Goal: Task Accomplishment & Management: Complete application form

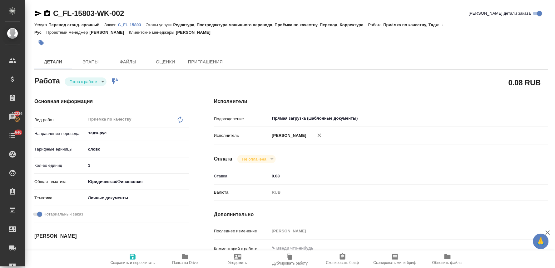
click at [507, 52] on div "C_FL-15803-WK-002 Кратко детали заказа Услуга Перевод станд. срочный Заказ: C_F…" at bounding box center [291, 269] width 520 height 539
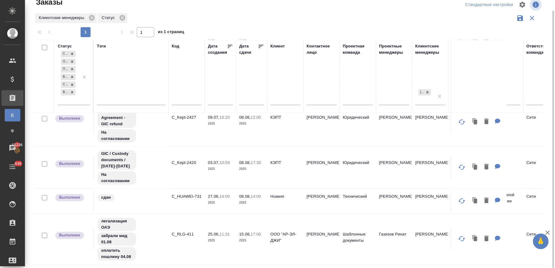
scroll to position [366, 0]
click at [184, 231] on p "C_RLG-411" at bounding box center [187, 234] width 30 height 6
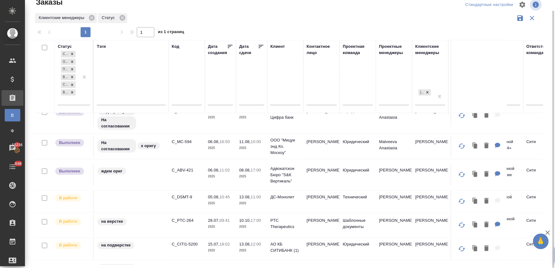
scroll to position [158, 0]
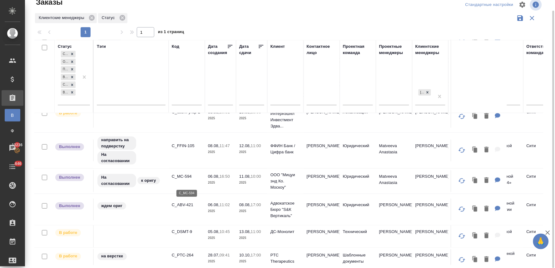
click at [184, 180] on p "C_MC-594" at bounding box center [187, 176] width 30 height 6
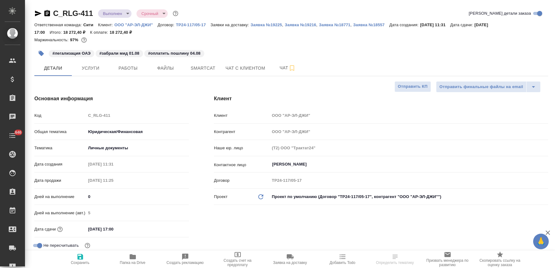
select select "RU"
type input "Газизов Ринат"
type input "[PERSON_NAME]"
click at [38, 15] on icon "button" at bounding box center [38, 14] width 7 height 6
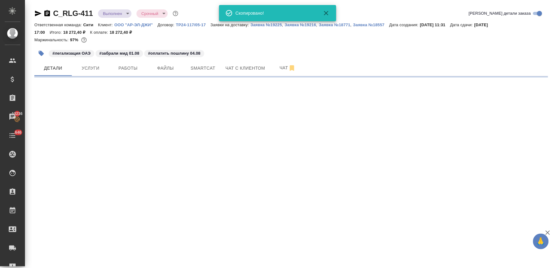
select select "RU"
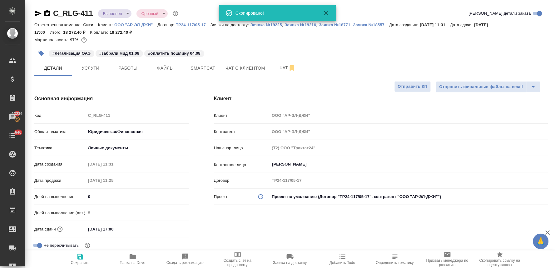
type textarea "x"
click at [541, 55] on div "#легализация ОАЭ #забрали мид 01.08 #оплатить пошлину 04.08" at bounding box center [291, 54] width 514 height 14
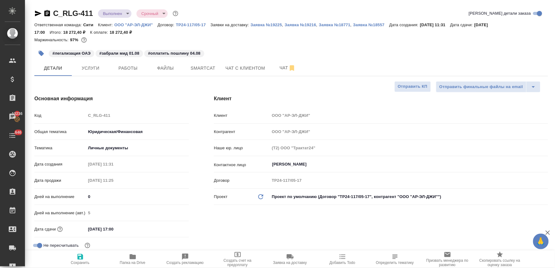
type textarea "x"
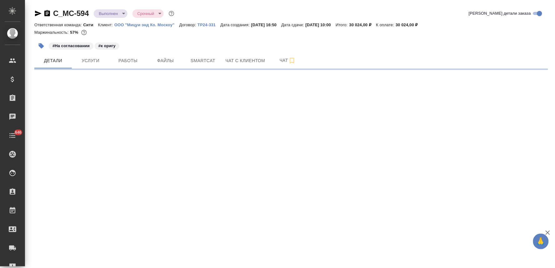
select select "RU"
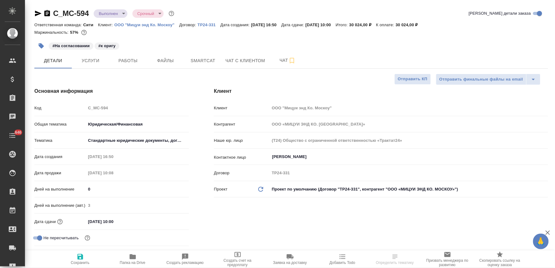
type textarea "x"
click at [136, 263] on span "Папка на Drive" at bounding box center [133, 262] width 26 height 4
type textarea "x"
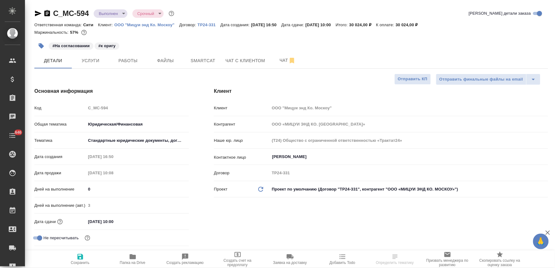
type textarea "x"
select select "RU"
type textarea "x"
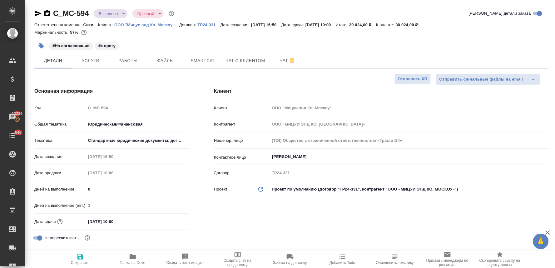
type textarea "x"
click at [37, 10] on icon "button" at bounding box center [37, 13] width 7 height 7
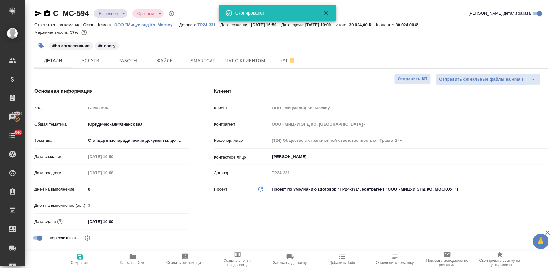
type textarea "x"
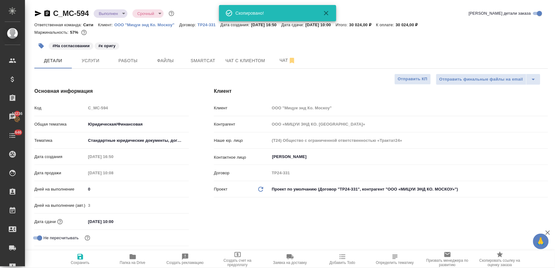
type textarea "x"
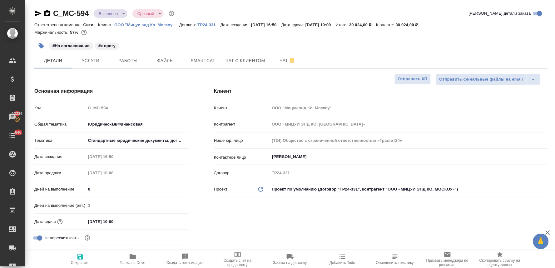
type textarea "x"
